Goal: Find specific page/section: Find specific page/section

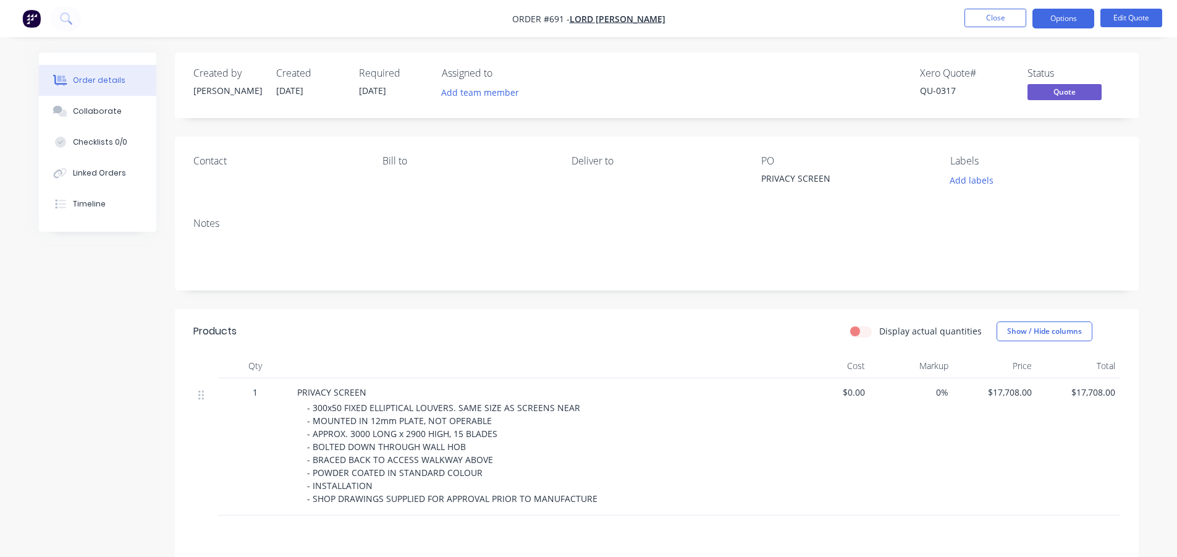
click at [1000, 18] on button "Close" at bounding box center [996, 18] width 62 height 19
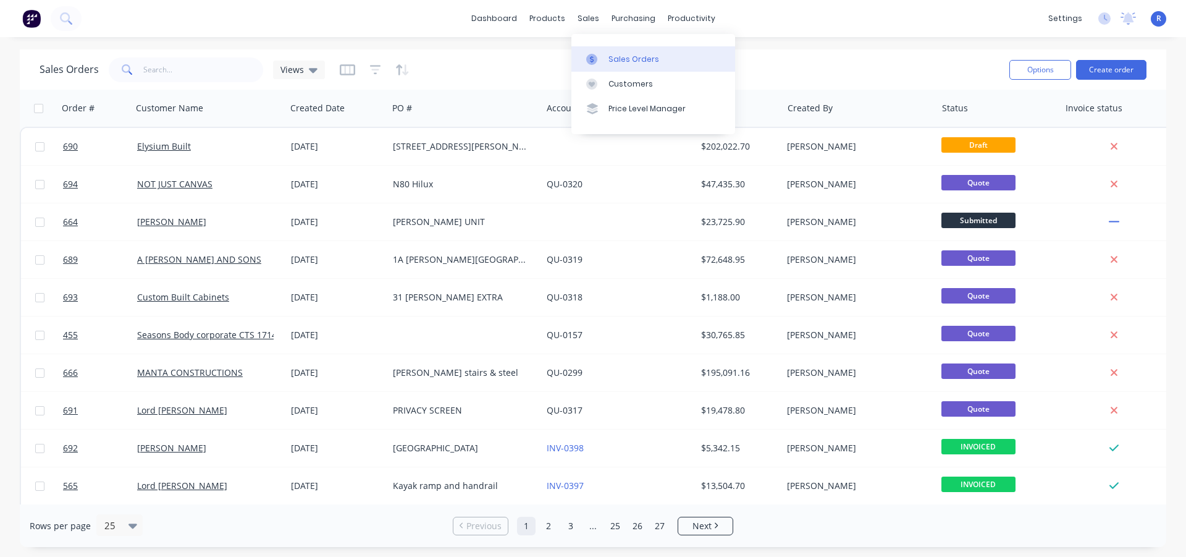
click at [610, 57] on div "Sales Orders" at bounding box center [634, 59] width 51 height 11
click at [213, 69] on input "text" at bounding box center [203, 69] width 120 height 25
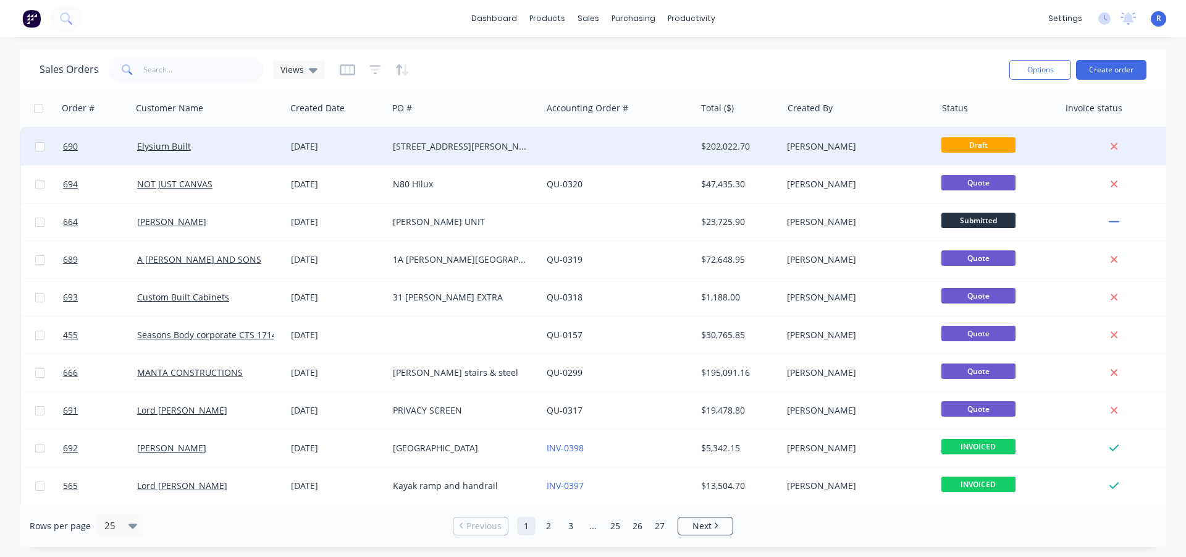
click at [483, 142] on div "[STREET_ADDRESS][PERSON_NAME]" at bounding box center [461, 146] width 137 height 12
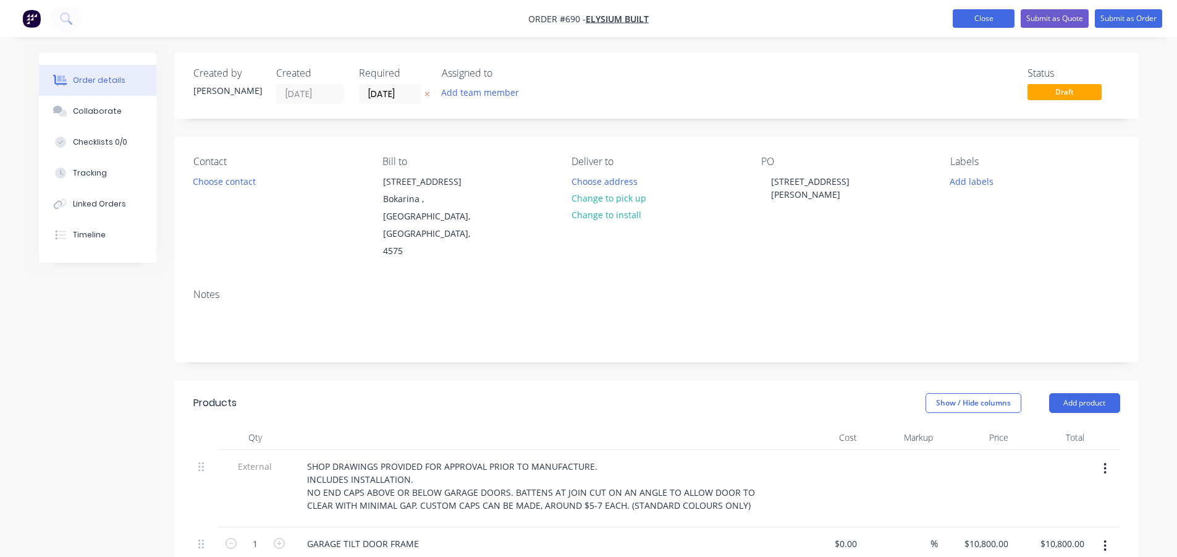
click at [974, 14] on button "Close" at bounding box center [984, 18] width 62 height 19
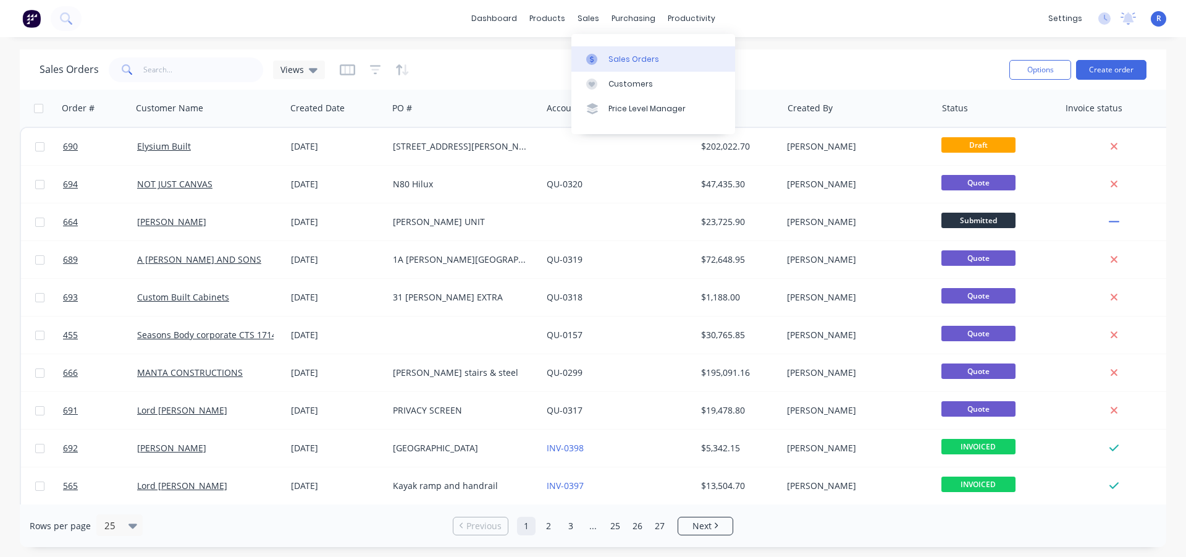
click at [614, 60] on div "Sales Orders" at bounding box center [634, 59] width 51 height 11
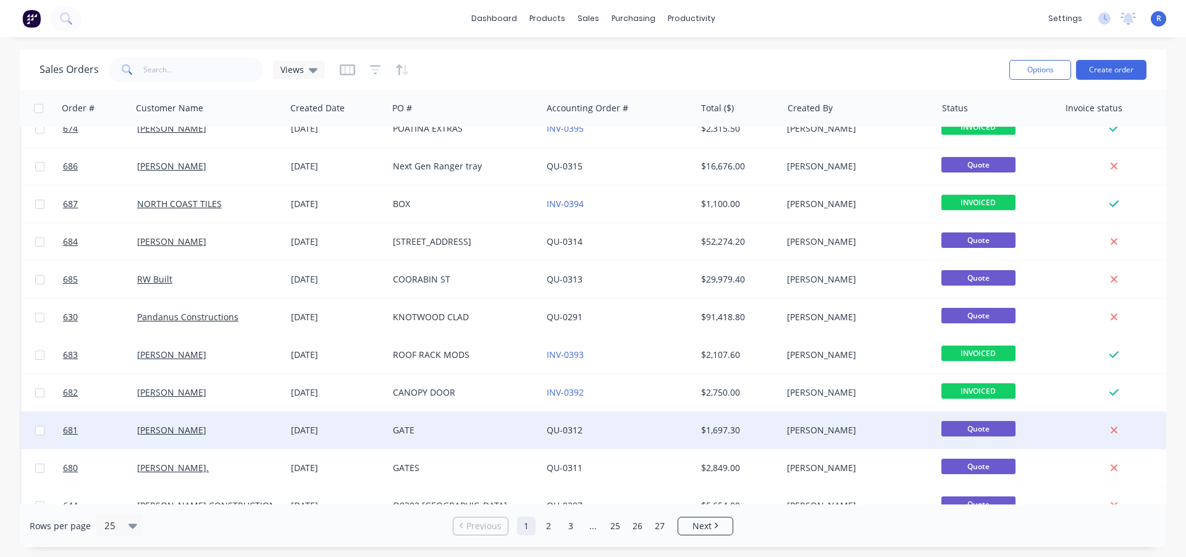
scroll to position [571, 0]
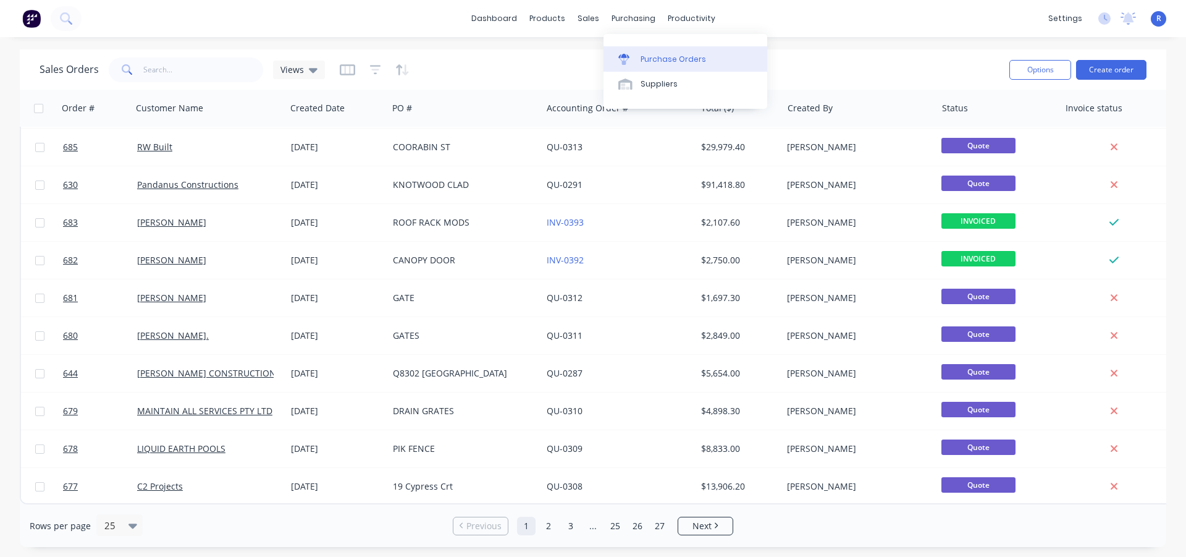
click at [672, 58] on div "Purchase Orders" at bounding box center [673, 59] width 65 height 11
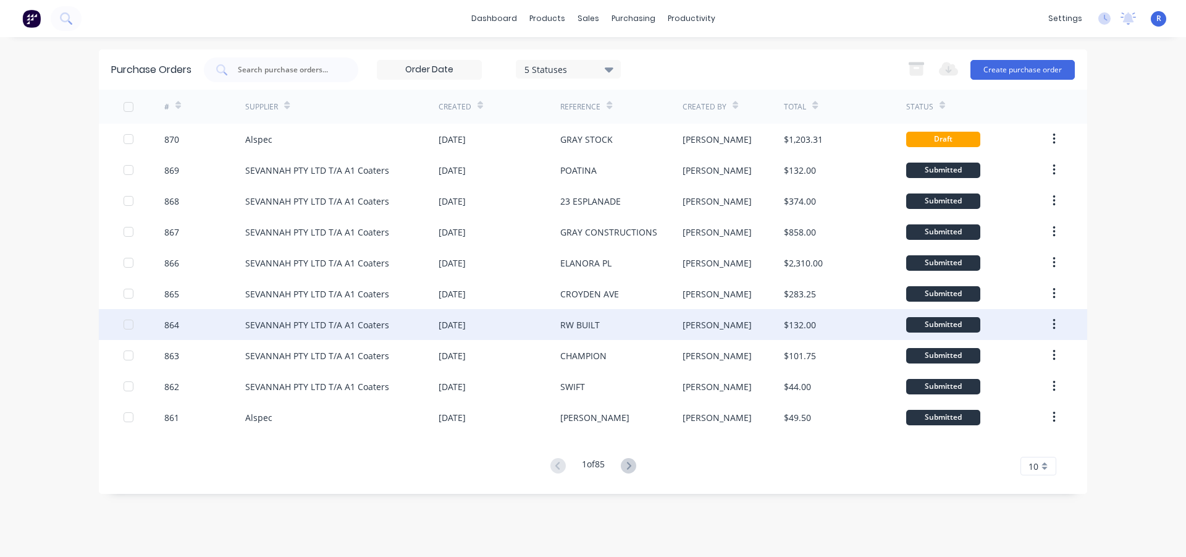
click at [374, 318] on div "SEVANNAH PTY LTD T/A A1 Coaters" at bounding box center [317, 324] width 144 height 13
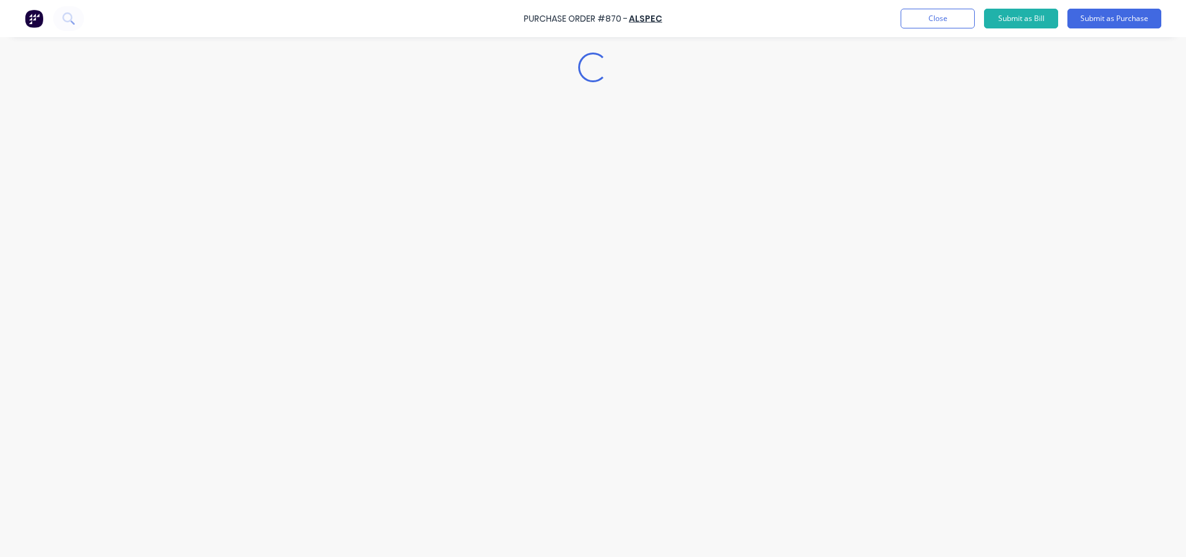
type textarea "x"
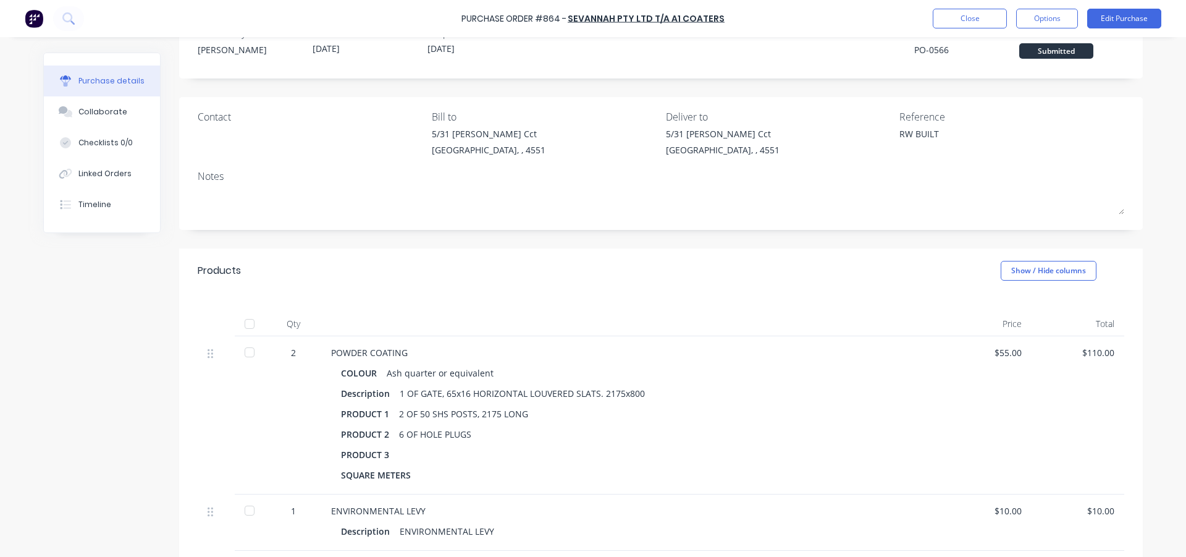
scroll to position [62, 0]
